Goal: Complete application form

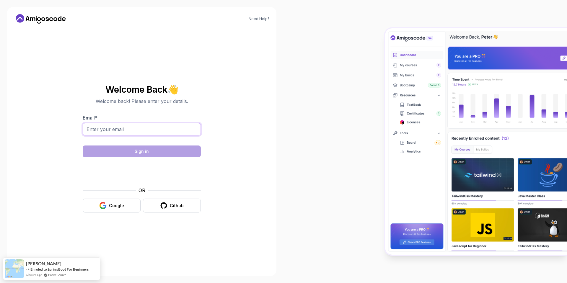
click at [120, 129] on input "Email *" at bounding box center [142, 129] width 118 height 12
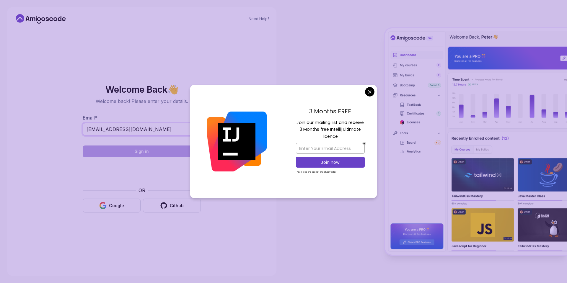
click at [122, 129] on input "[EMAIL_ADDRESS][DOMAIN_NAME]" at bounding box center [142, 129] width 118 height 12
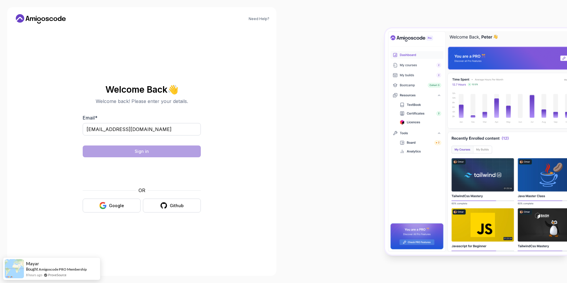
click at [372, 93] on body "Need Help? Welcome Back 👋 Welcome back! Please enter your details. Email * [EMA…" at bounding box center [283, 141] width 567 height 283
click at [122, 129] on input "[EMAIL_ADDRESS][DOMAIN_NAME]" at bounding box center [142, 129] width 118 height 12
type input "[EMAIL_ADDRESS][DOMAIN_NAME]"
click at [142, 152] on div "Sign in" at bounding box center [142, 152] width 14 height 6
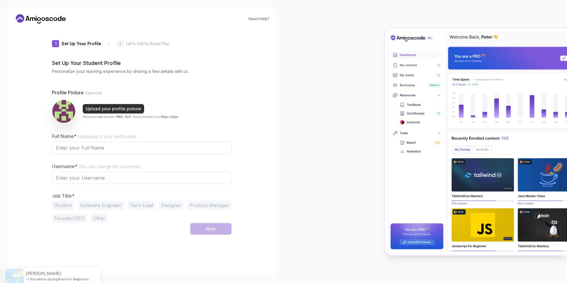
type input "gentlejaguarbc59f"
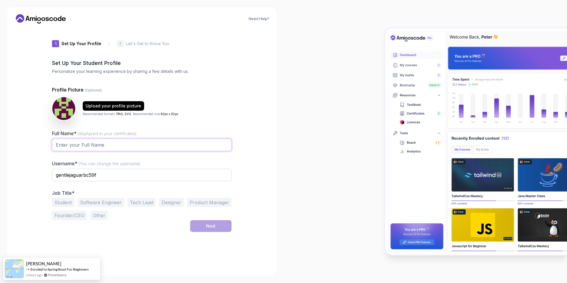
click at [103, 143] on input "Full Name* (displayed in your certificates)" at bounding box center [142, 145] width 180 height 12
type input "ainix"
click at [282, 163] on div "Need Help? 1 Set Up Your Profile 1 Set Up Your Profile 2 Let's Get to Know You …" at bounding box center [142, 141] width 284 height 283
click at [108, 204] on button "Software Engineer" at bounding box center [101, 202] width 46 height 9
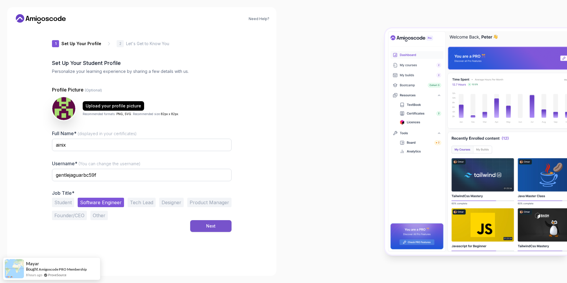
click at [208, 228] on div "Next" at bounding box center [210, 226] width 9 height 6
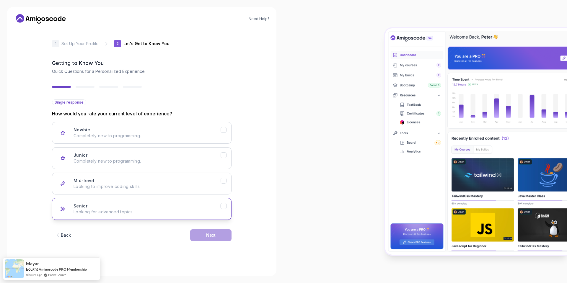
click at [225, 207] on icon "Senior" at bounding box center [224, 207] width 6 height 6
click at [220, 235] on button "Next" at bounding box center [210, 236] width 41 height 12
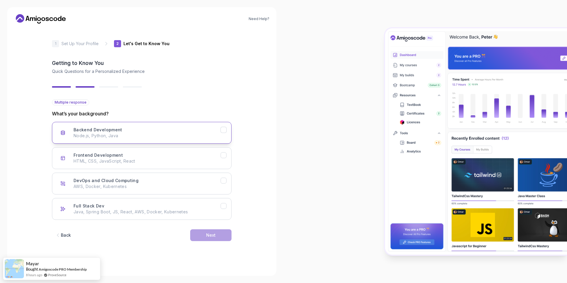
click at [148, 135] on p "Node.js, Python, Java" at bounding box center [147, 136] width 147 height 6
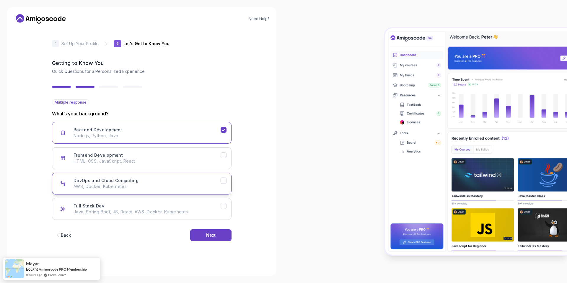
click at [187, 187] on p "AWS, Docker, Kubernetes" at bounding box center [147, 187] width 147 height 6
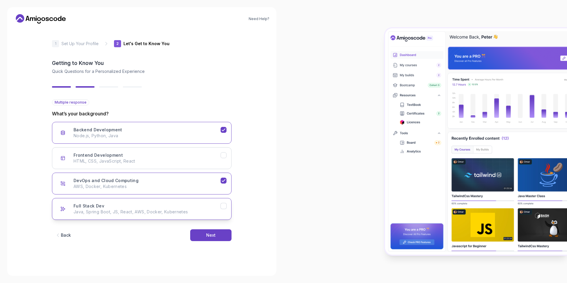
click at [222, 211] on button "Full Stack Dev Java, Spring Boot, JS, React, AWS, Docker, Kubernetes" at bounding box center [142, 209] width 180 height 22
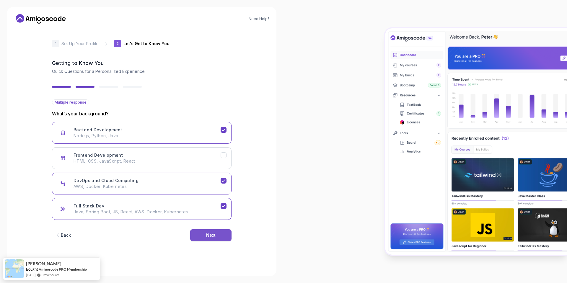
click at [215, 233] on div "Next" at bounding box center [210, 236] width 9 height 6
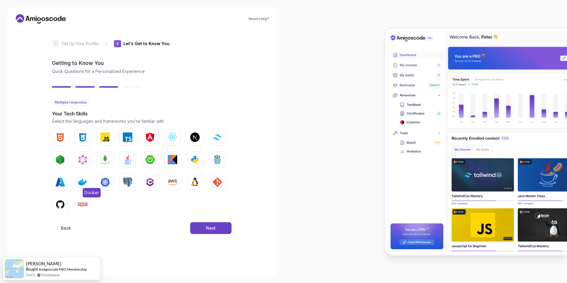
drag, startPoint x: 81, startPoint y: 184, endPoint x: 90, endPoint y: 184, distance: 9.5
click at [81, 184] on img "button" at bounding box center [82, 182] width 9 height 9
click at [103, 184] on img "button" at bounding box center [104, 182] width 9 height 9
click at [122, 161] on button "Java" at bounding box center [127, 160] width 17 height 17
click at [154, 156] on img "button" at bounding box center [149, 159] width 9 height 9
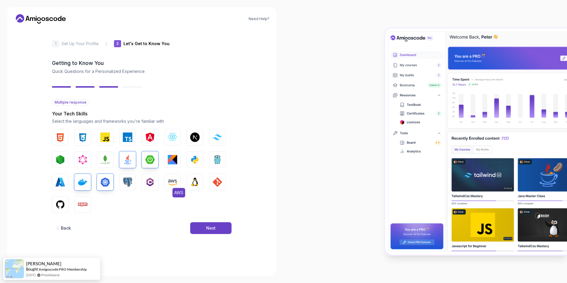
click at [178, 184] on button "AWS" at bounding box center [172, 182] width 17 height 17
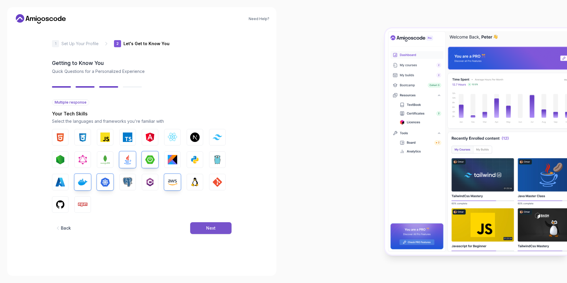
click at [211, 231] on div "Next" at bounding box center [210, 228] width 9 height 6
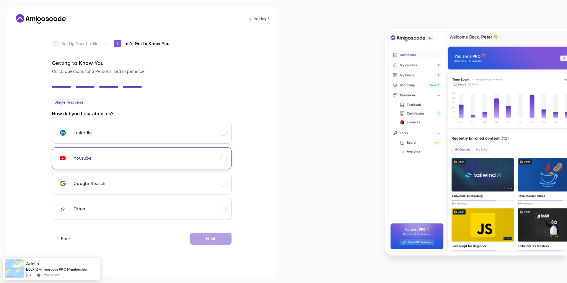
click at [123, 156] on div "Youtube" at bounding box center [147, 158] width 147 height 12
click at [223, 238] on button "Next" at bounding box center [210, 239] width 41 height 12
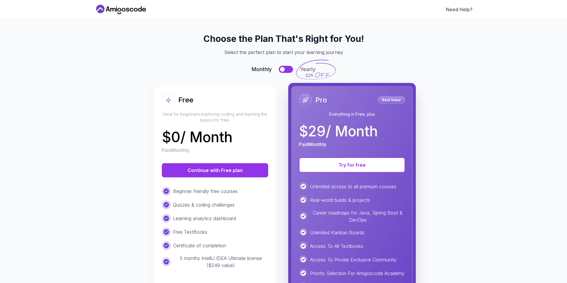
click at [285, 69] on button at bounding box center [286, 69] width 14 height 7
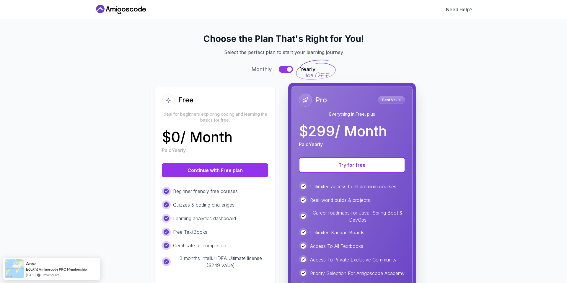
click at [282, 69] on button at bounding box center [286, 69] width 14 height 7
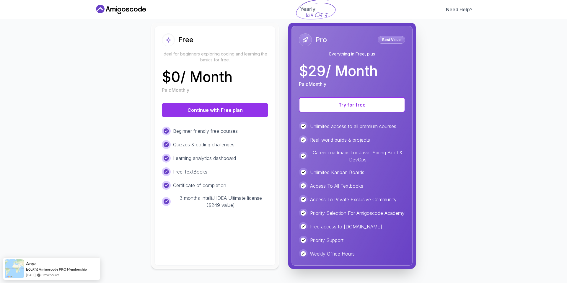
scroll to position [66, 0]
click at [346, 102] on button "Try for free" at bounding box center [352, 104] width 106 height 15
